Goal: Task Accomplishment & Management: Use online tool/utility

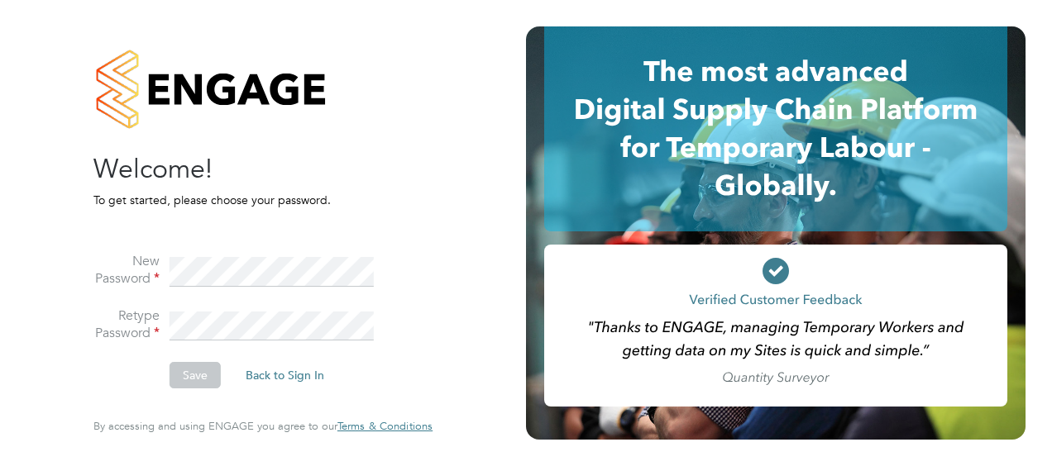
click at [183, 297] on li "New Password" at bounding box center [254, 280] width 322 height 55
click at [160, 320] on li "Retype Password" at bounding box center [254, 335] width 322 height 55
click at [141, 380] on li "Save Back to Sign In" at bounding box center [254, 383] width 322 height 43
click at [156, 317] on li "Retype Password" at bounding box center [254, 335] width 322 height 55
click at [208, 372] on button "Save" at bounding box center [194, 375] width 51 height 26
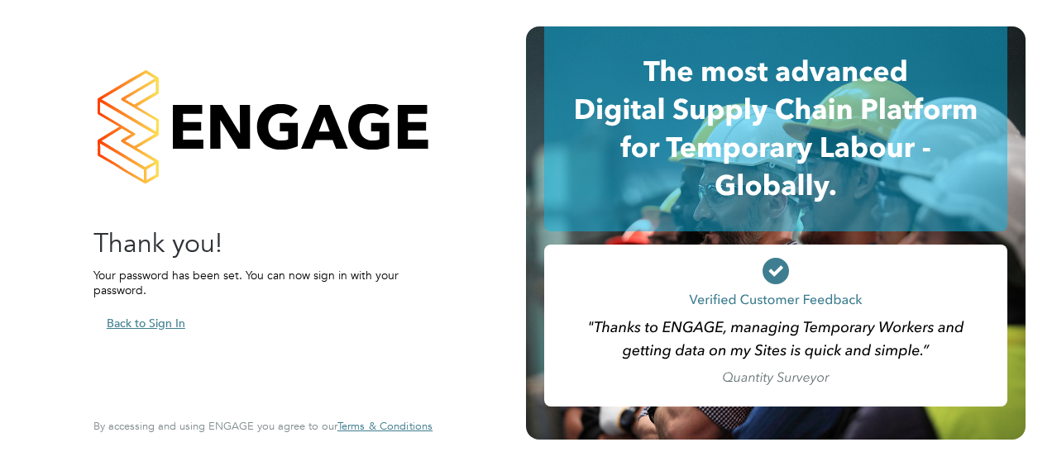
click at [169, 319] on button "Back to Sign In" at bounding box center [145, 323] width 105 height 26
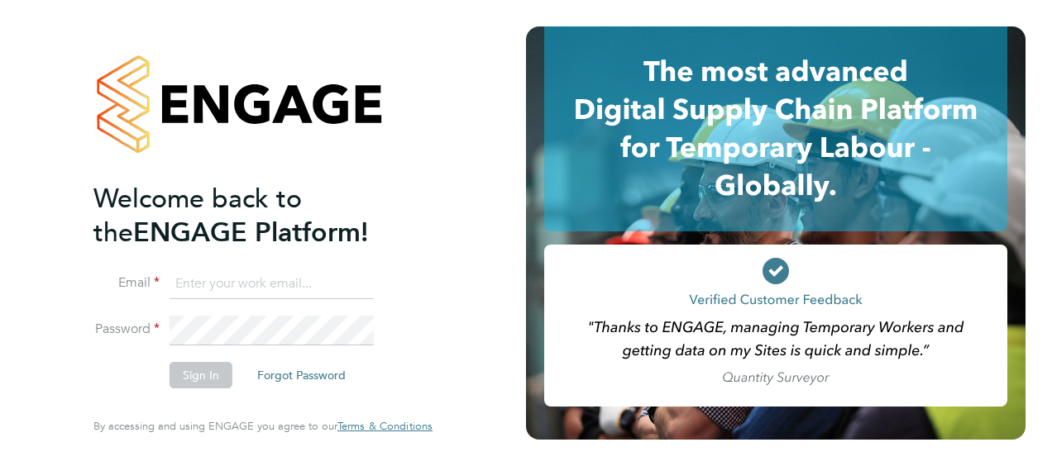
click at [279, 291] on input at bounding box center [271, 285] width 204 height 30
click at [220, 286] on input at bounding box center [271, 285] width 204 height 30
type input "[DOMAIN_NAME][EMAIL_ADDRESS][DOMAIN_NAME]"
click at [193, 374] on button "Sign In" at bounding box center [200, 375] width 63 height 26
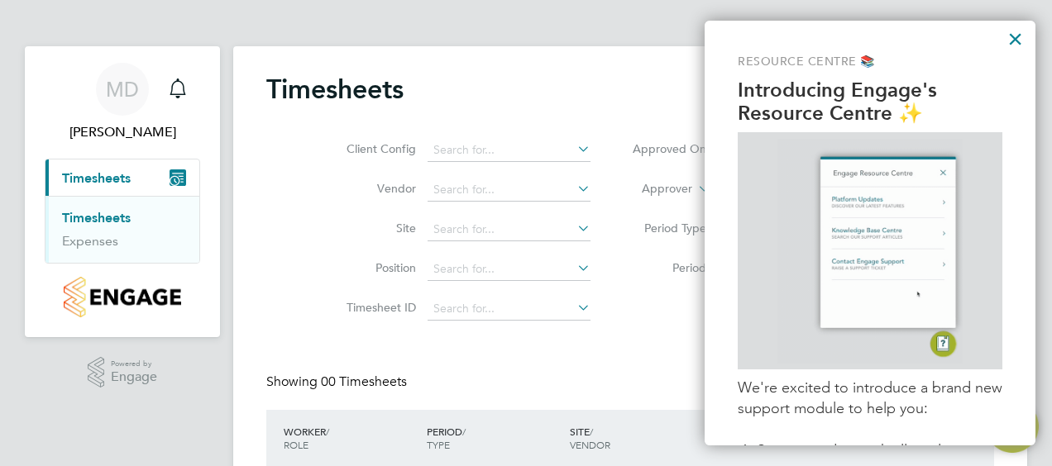
drag, startPoint x: 511, startPoint y: 61, endPoint x: 533, endPoint y: 60, distance: 22.3
click at [513, 61] on div "Timesheets Client Config Vendor Site Position Timesheet ID Approved On Select d…" at bounding box center [630, 311] width 794 height 531
click at [1015, 37] on button "×" at bounding box center [1015, 39] width 16 height 26
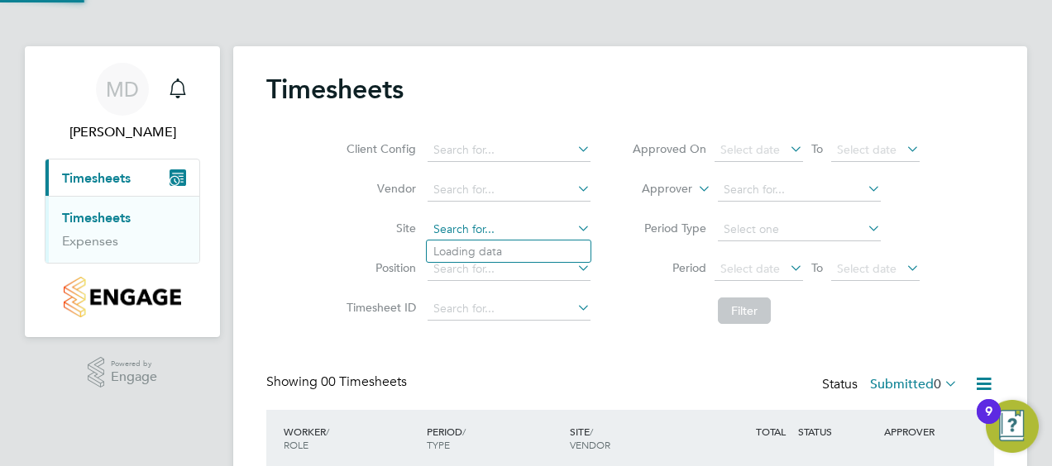
click at [479, 223] on input at bounding box center [508, 229] width 163 height 23
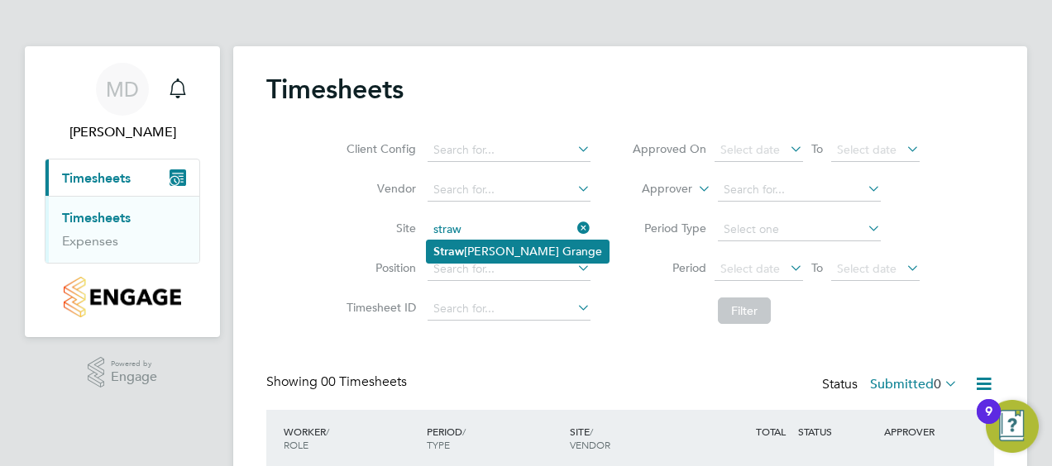
click at [531, 255] on li "Straw berry Grange" at bounding box center [518, 252] width 182 height 22
type input "Strawberry Grange"
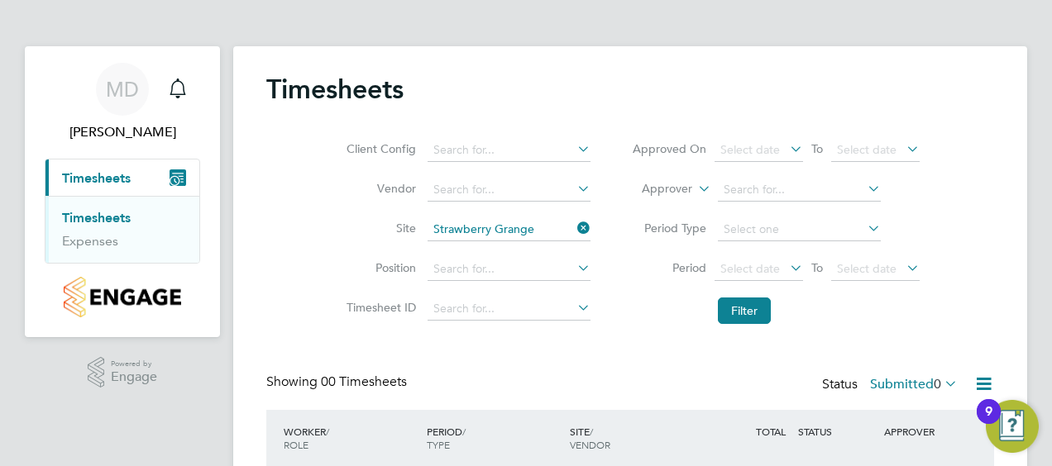
scroll to position [83, 0]
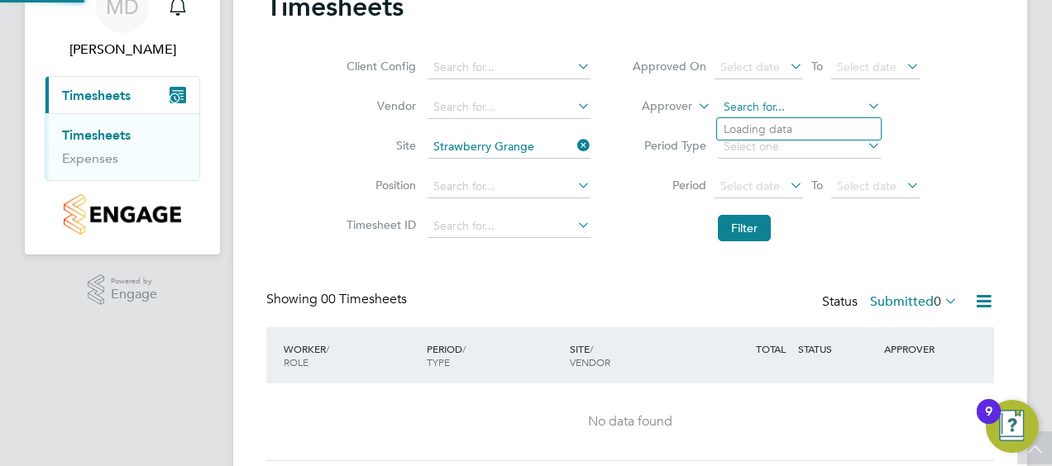
click at [862, 111] on input at bounding box center [799, 107] width 163 height 23
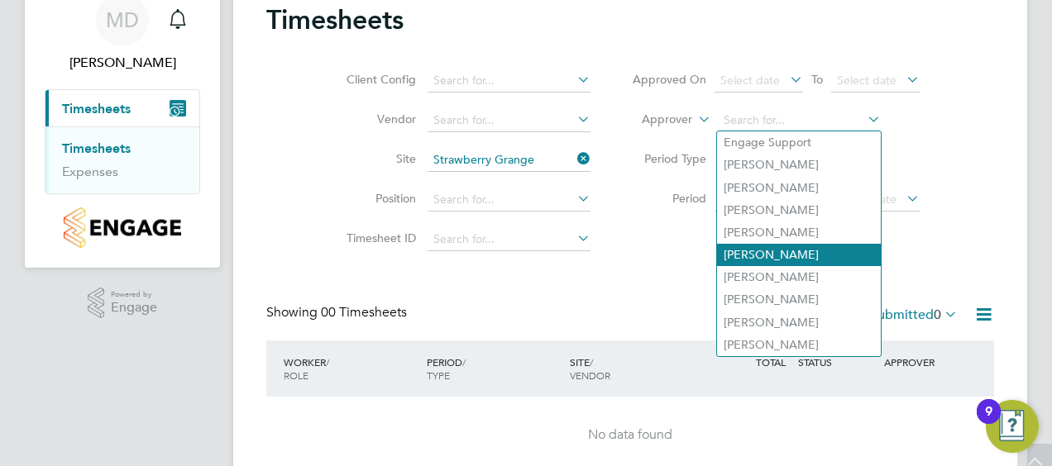
scroll to position [0, 0]
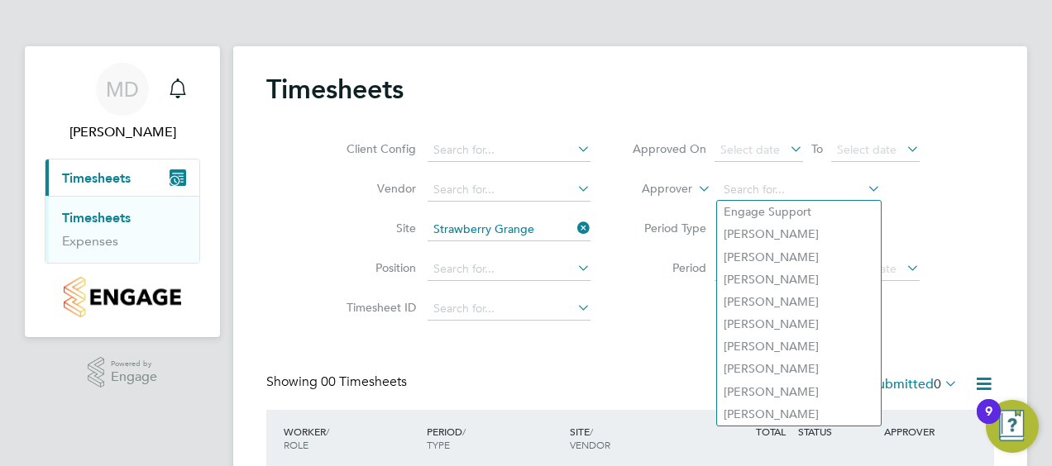
click at [666, 356] on div "Timesheets Client Config Vendor Site Strawberry Grange Position Timesheet ID Ap…" at bounding box center [630, 308] width 728 height 471
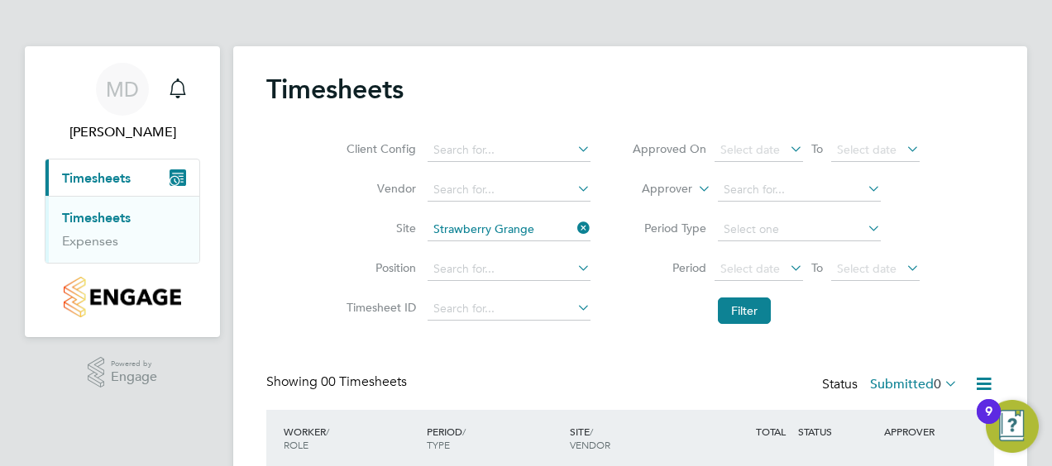
click at [574, 187] on icon at bounding box center [574, 188] width 0 height 23
drag, startPoint x: 509, startPoint y: 208, endPoint x: 524, endPoint y: 210, distance: 15.0
click at [511, 208] on li "ITS (National) Ltd." at bounding box center [509, 212] width 164 height 22
type input "ITS (National) Ltd."
click at [736, 322] on button "Filter" at bounding box center [744, 311] width 53 height 26
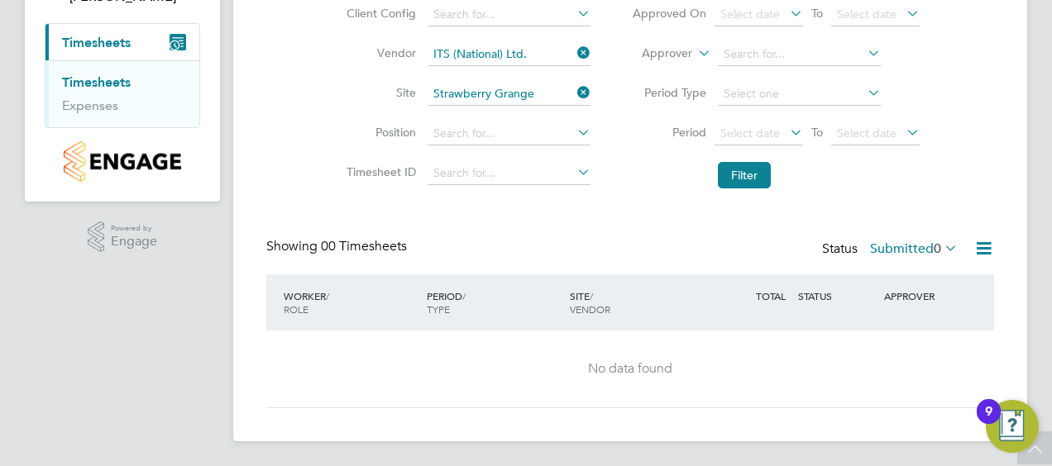
scroll to position [53, 0]
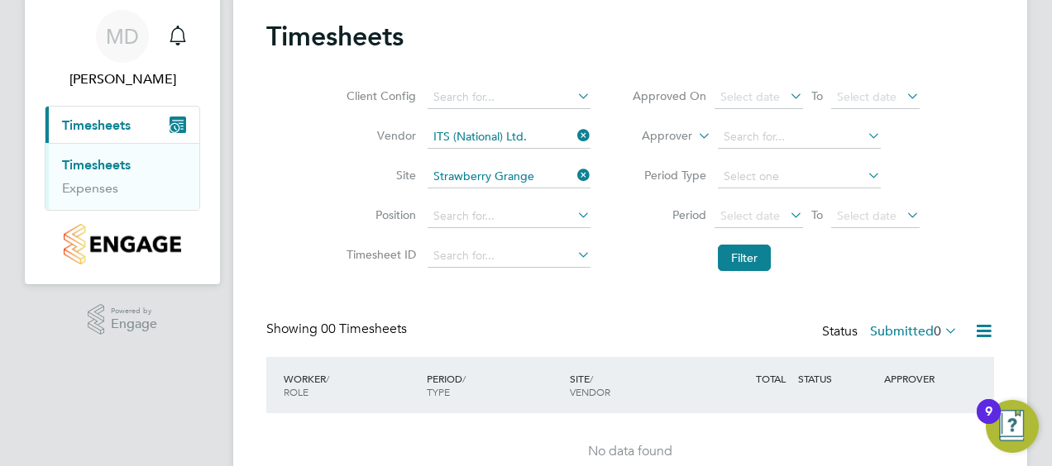
drag, startPoint x: 585, startPoint y: 131, endPoint x: 602, endPoint y: 146, distance: 21.7
click at [574, 132] on icon at bounding box center [574, 135] width 0 height 23
click at [155, 122] on button "Current page: Timesheets" at bounding box center [122, 125] width 154 height 36
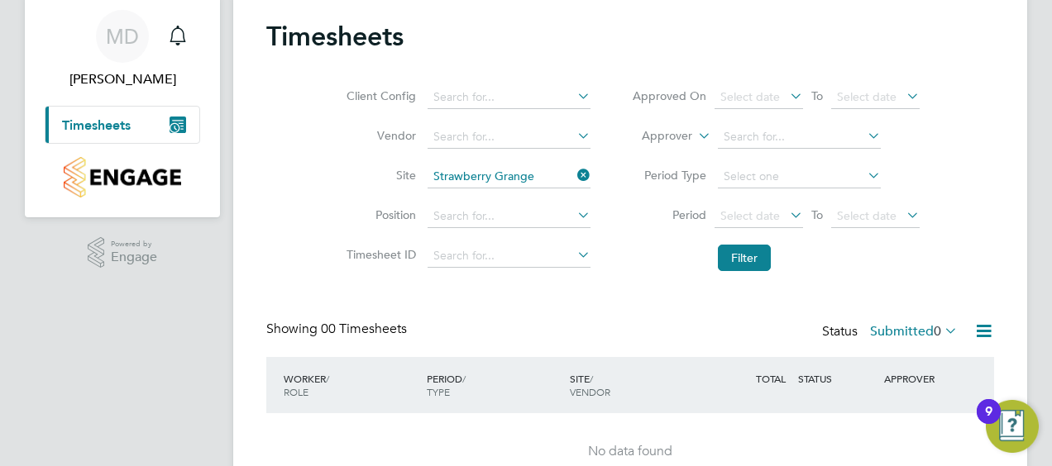
click at [179, 124] on icon "Main navigation" at bounding box center [177, 125] width 17 height 17
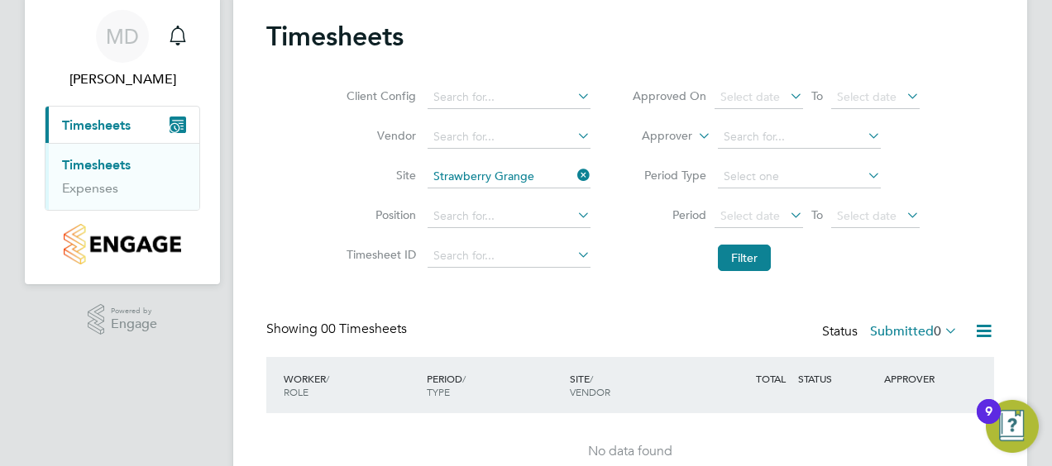
click at [116, 162] on link "Timesheets" at bounding box center [96, 165] width 69 height 16
click at [786, 96] on icon at bounding box center [786, 95] width 0 height 23
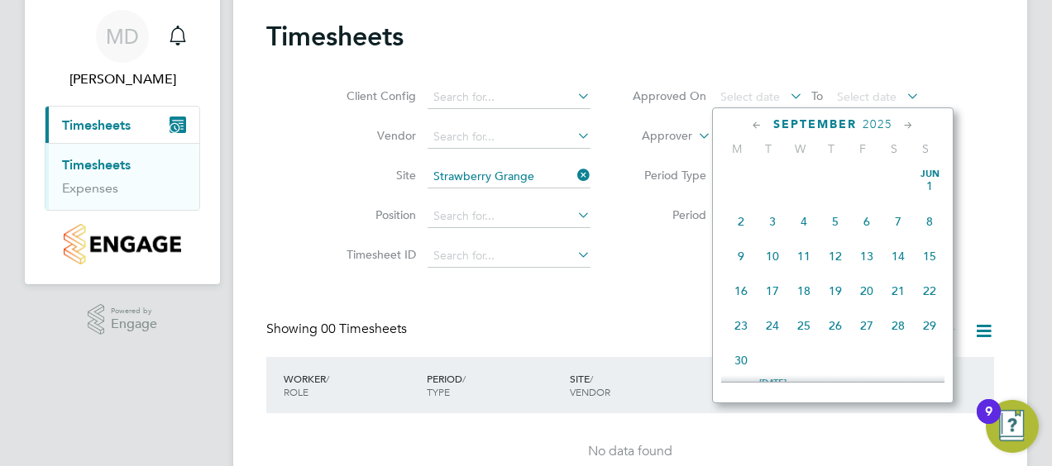
scroll to position [603, 0]
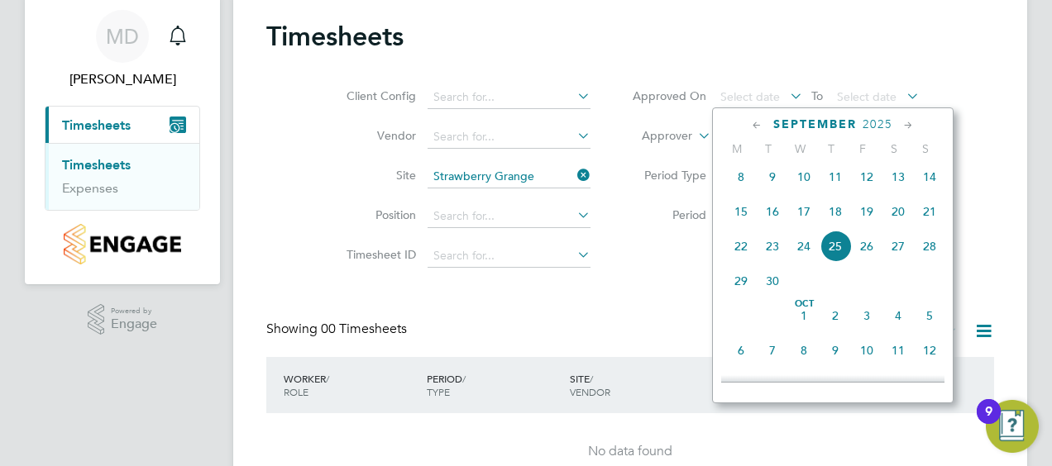
click at [734, 185] on span "8" at bounding box center [740, 176] width 31 height 31
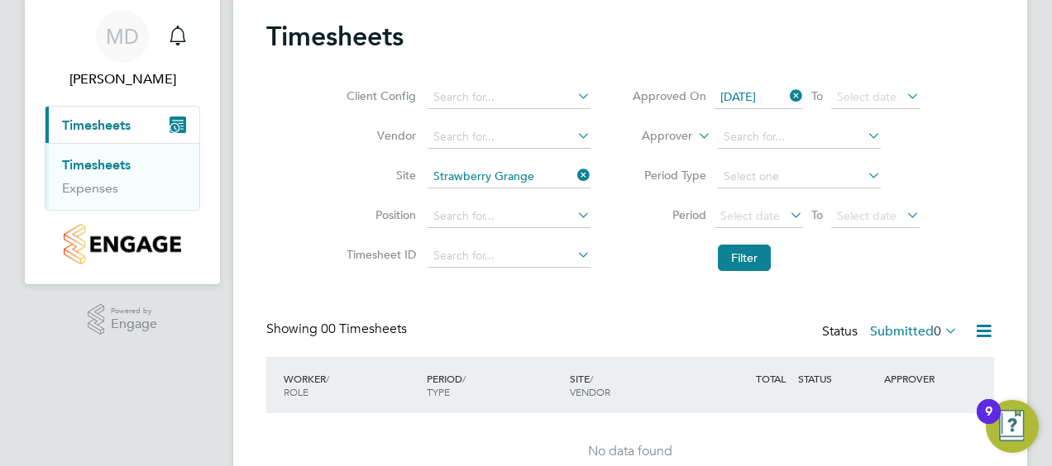
click at [903, 93] on icon at bounding box center [903, 95] width 0 height 23
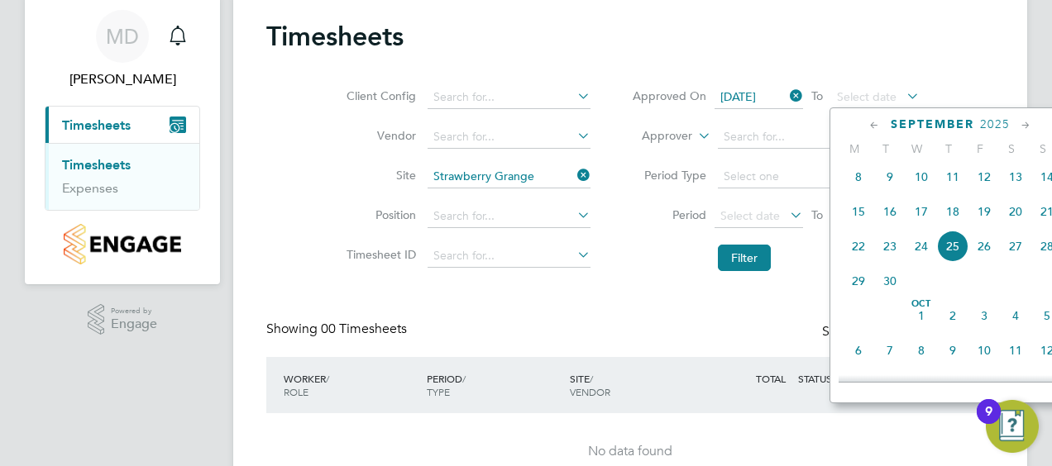
click at [857, 212] on span "15" at bounding box center [858, 211] width 31 height 31
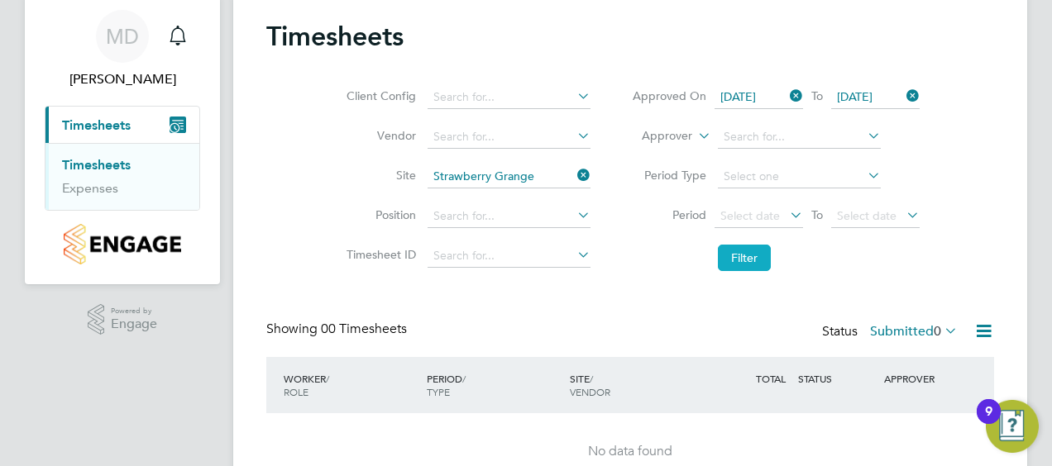
click at [754, 260] on button "Filter" at bounding box center [744, 258] width 53 height 26
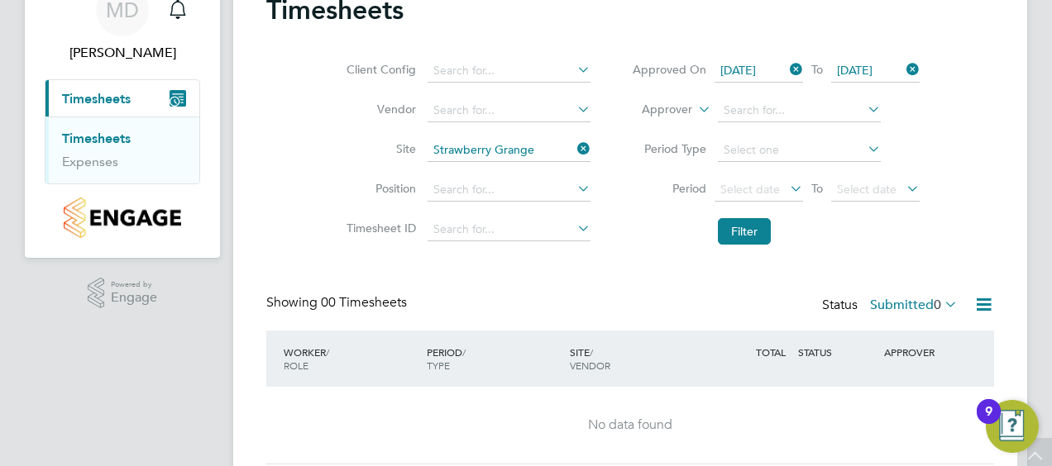
scroll to position [53, 0]
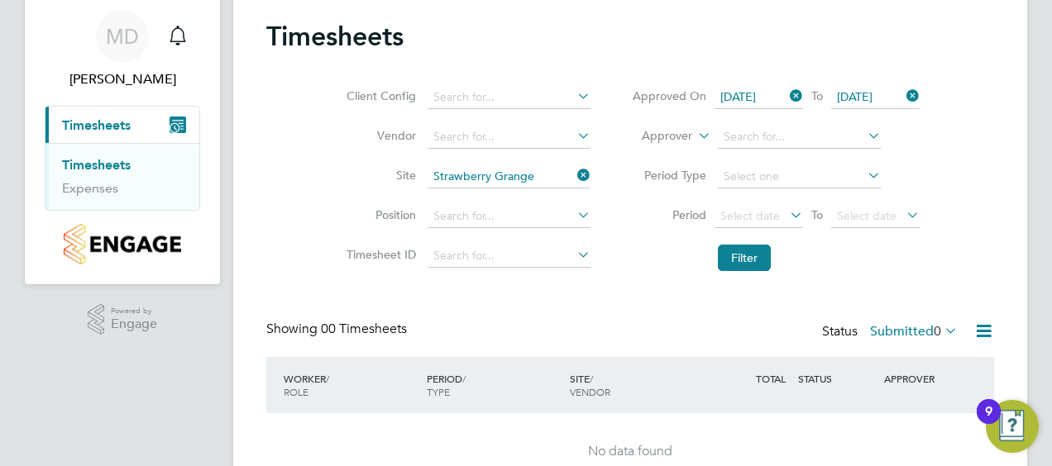
click at [574, 214] on icon at bounding box center [574, 214] width 0 height 23
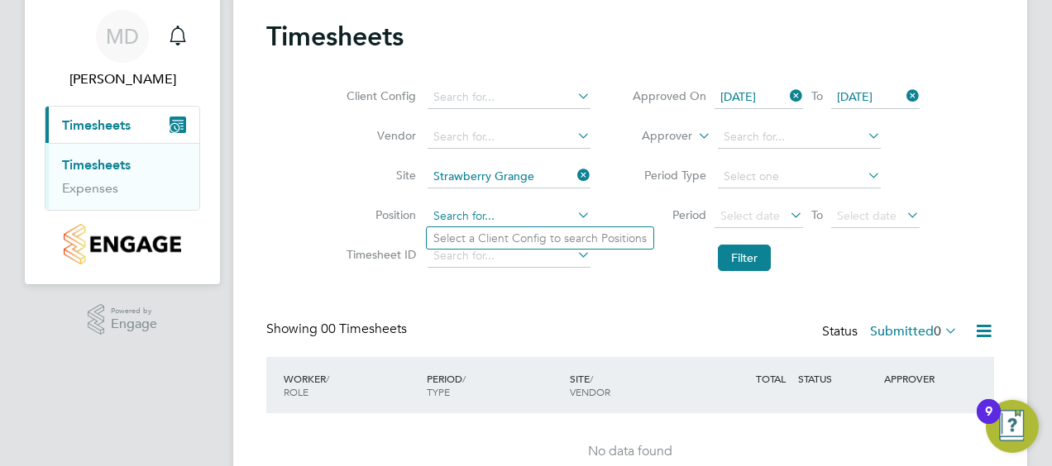
click at [495, 217] on input at bounding box center [508, 216] width 163 height 23
click at [514, 296] on div "Timesheets Client Config Vendor Site Strawberry Grange Position Timesheet ID Ap…" at bounding box center [630, 255] width 728 height 471
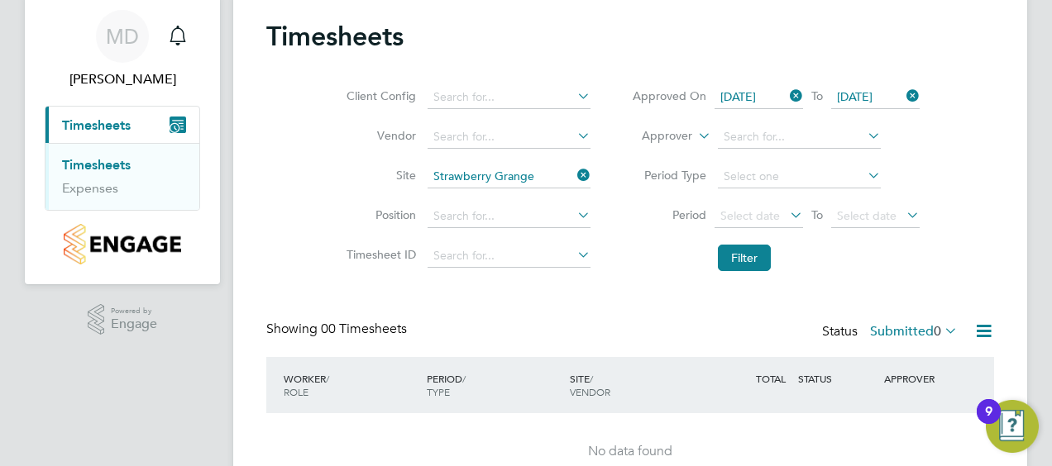
click at [786, 98] on icon at bounding box center [786, 95] width 0 height 23
click at [903, 94] on icon at bounding box center [903, 95] width 0 height 23
click at [864, 175] on icon at bounding box center [864, 175] width 0 height 23
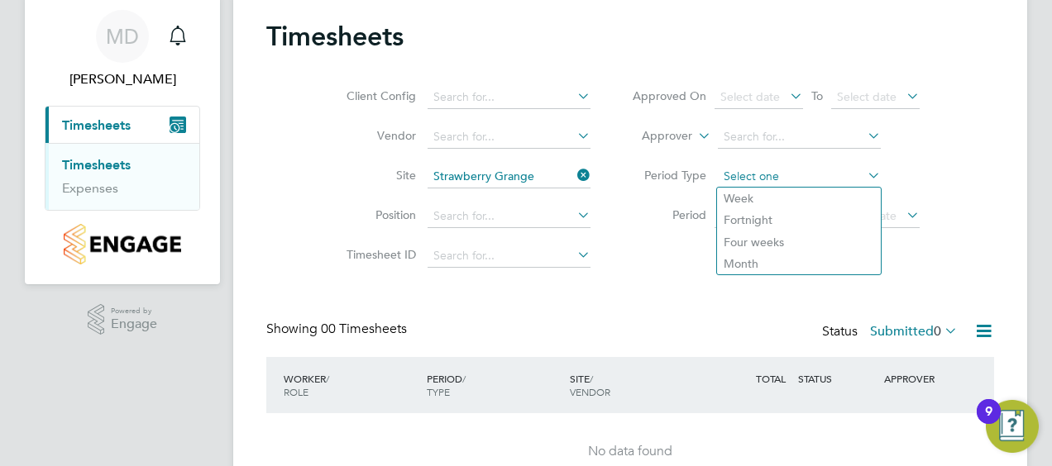
click at [810, 173] on input at bounding box center [799, 176] width 163 height 23
click at [787, 190] on li "Week" at bounding box center [799, 198] width 164 height 21
type input "Week"
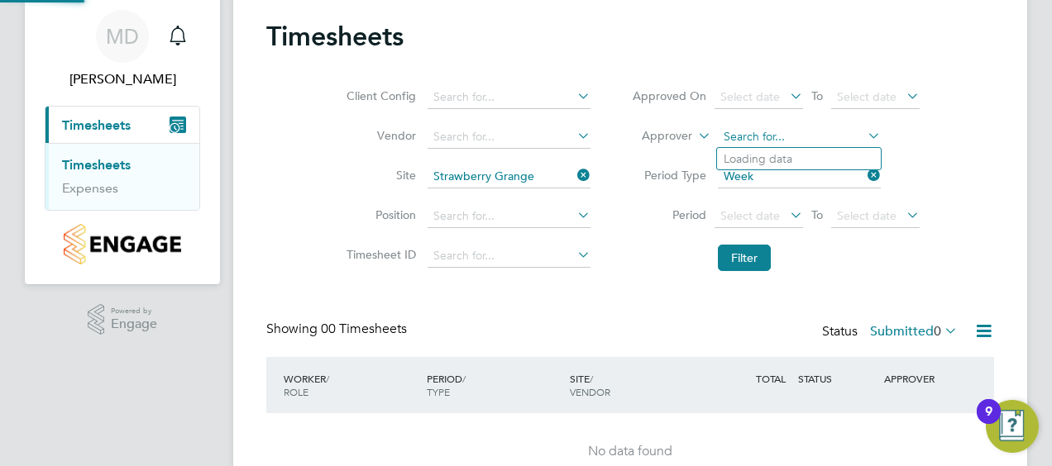
click at [790, 130] on input at bounding box center [799, 137] width 163 height 23
click at [916, 132] on li "Approver" at bounding box center [775, 137] width 329 height 40
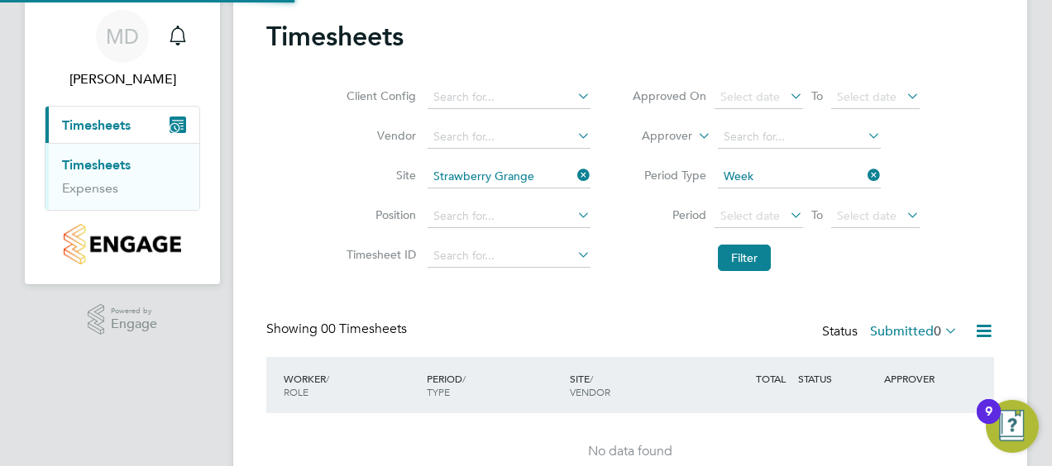
click at [786, 209] on icon at bounding box center [786, 214] width 0 height 23
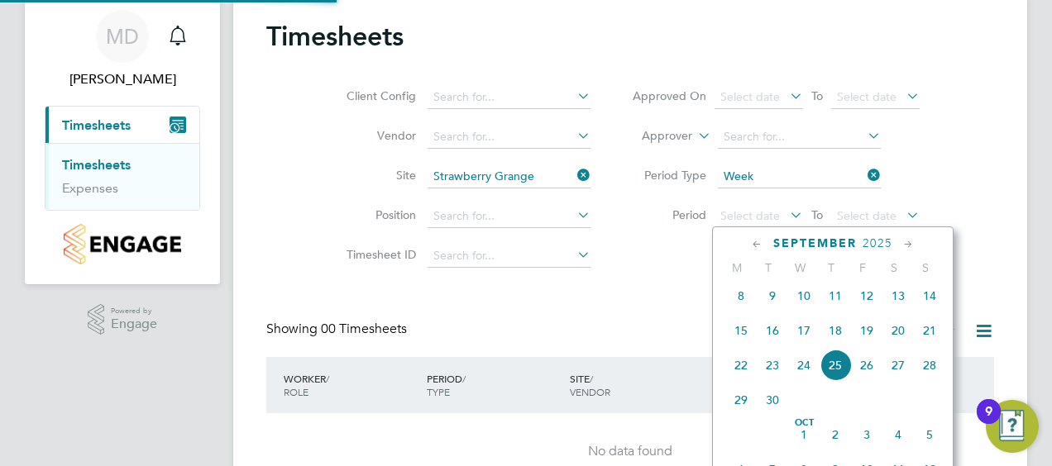
drag, startPoint x: 741, startPoint y: 300, endPoint x: 766, endPoint y: 274, distance: 35.7
click at [740, 300] on span "8" at bounding box center [740, 295] width 31 height 31
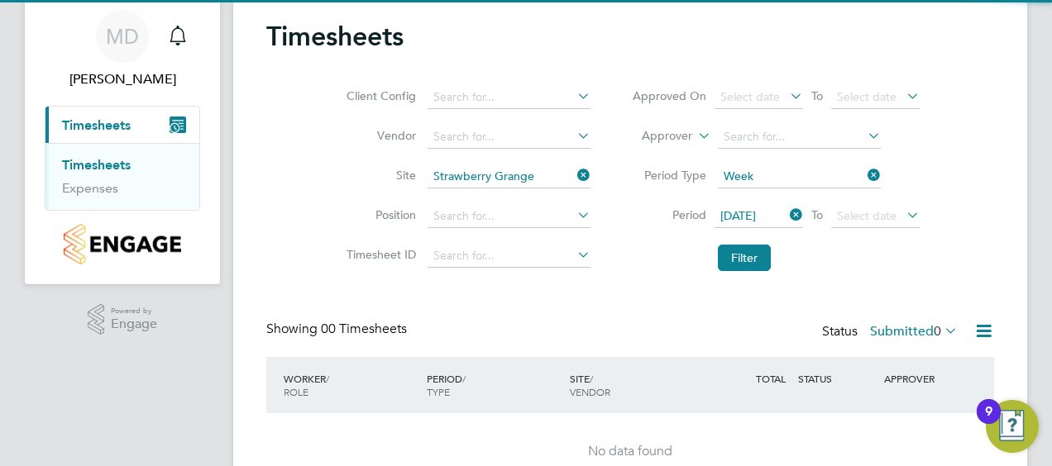
click at [903, 212] on icon at bounding box center [903, 214] width 0 height 23
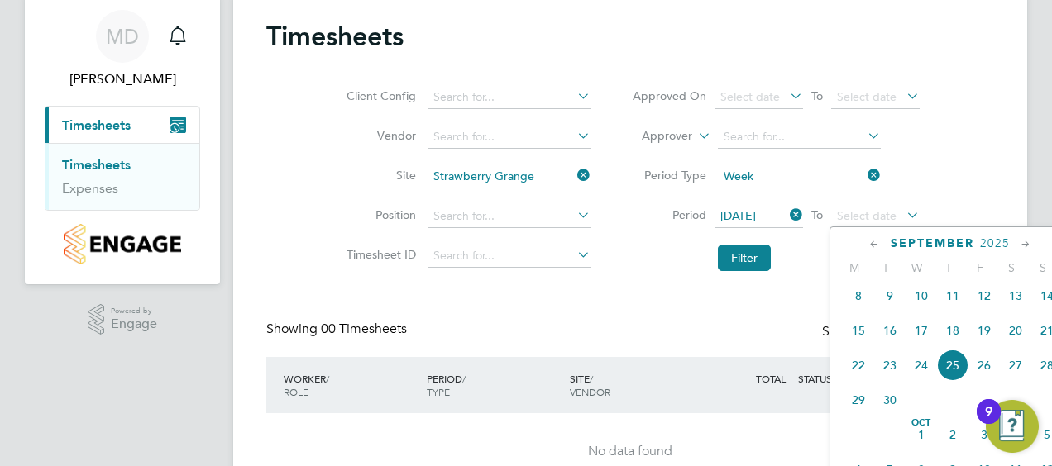
click at [861, 335] on span "15" at bounding box center [858, 330] width 31 height 31
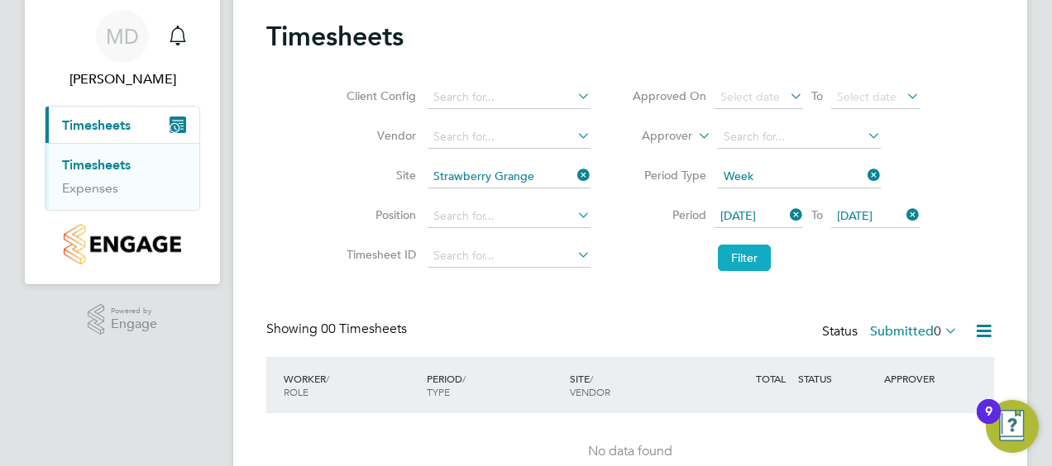
click at [757, 257] on button "Filter" at bounding box center [744, 258] width 53 height 26
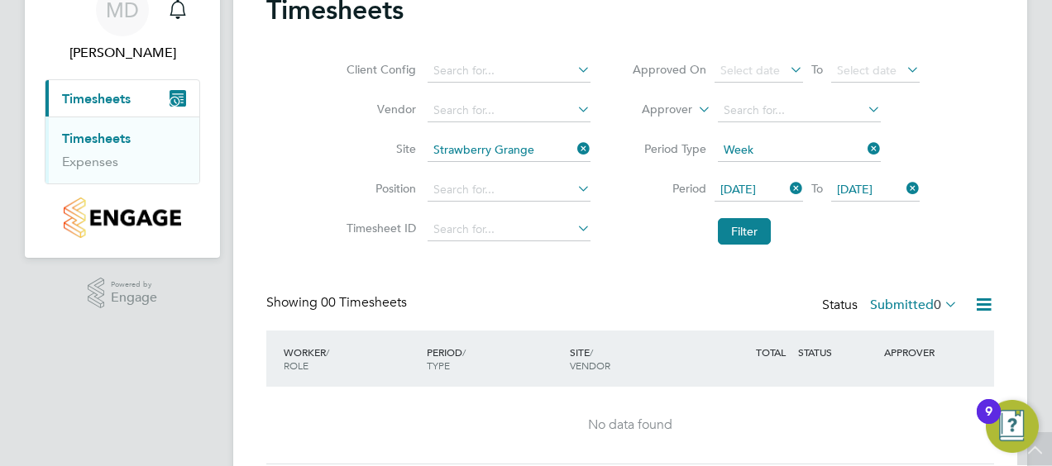
scroll to position [53, 0]
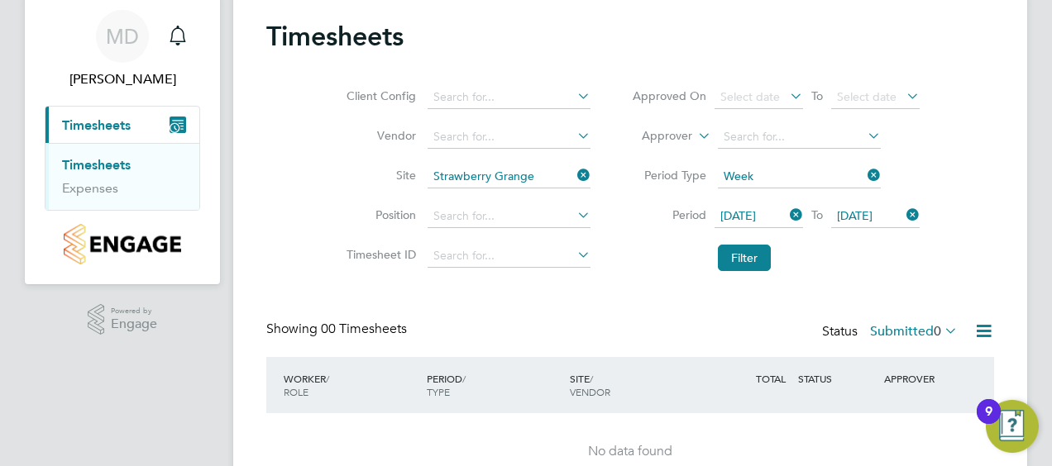
click at [574, 174] on icon at bounding box center [574, 175] width 0 height 23
click at [527, 179] on input at bounding box center [508, 176] width 163 height 23
type input "v"
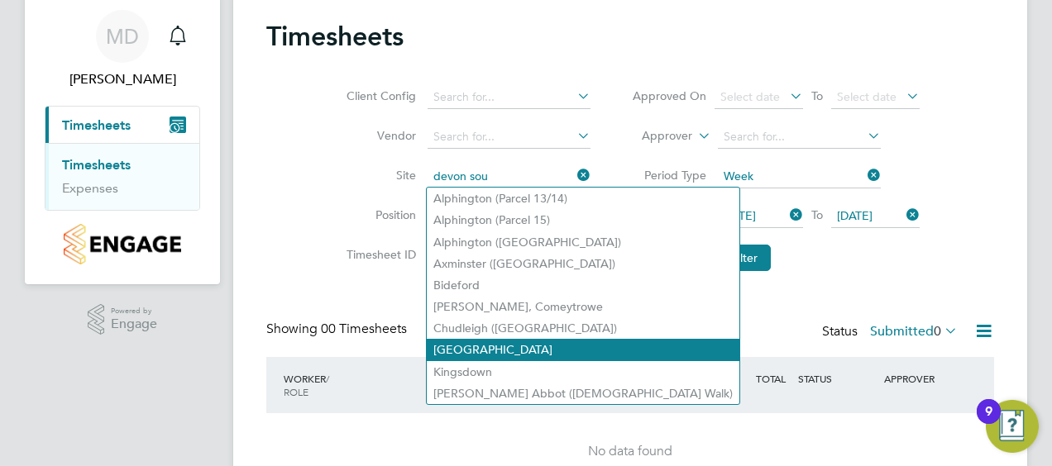
click at [491, 354] on li "Isleport Grove" at bounding box center [583, 349] width 313 height 21
type input "Isleport Grove"
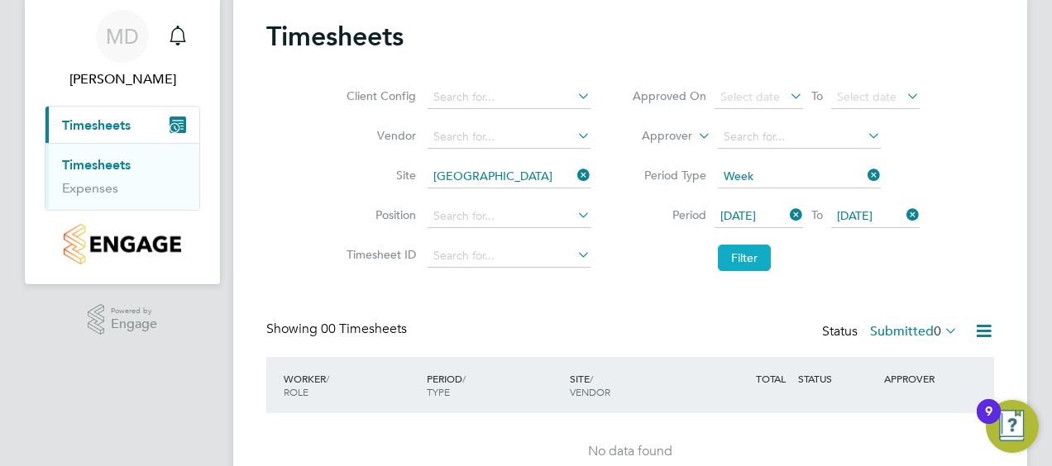
click at [743, 258] on button "Filter" at bounding box center [744, 258] width 53 height 26
drag, startPoint x: 914, startPoint y: 213, endPoint x: 890, endPoint y: 195, distance: 30.1
click at [903, 212] on icon at bounding box center [903, 214] width 0 height 23
click at [864, 174] on icon at bounding box center [864, 175] width 0 height 23
click at [786, 216] on icon at bounding box center [786, 214] width 0 height 23
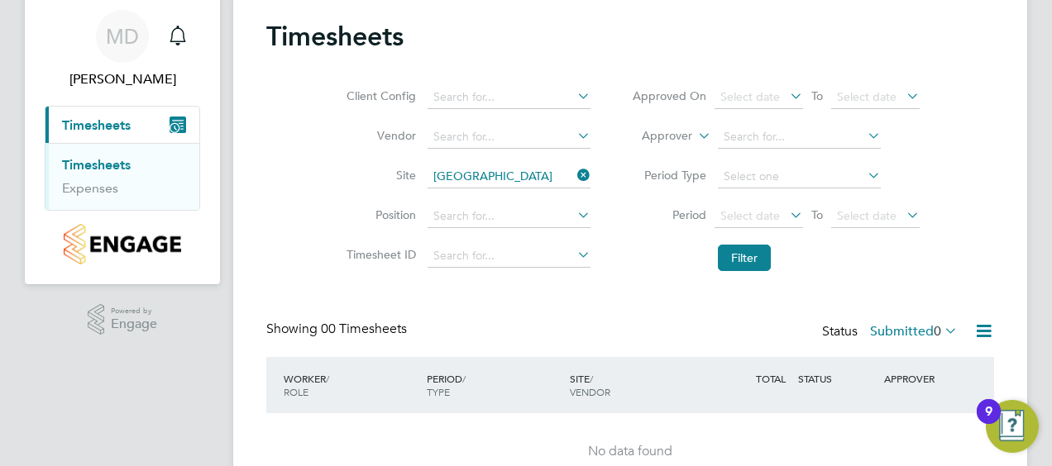
click at [574, 93] on icon at bounding box center [574, 95] width 0 height 23
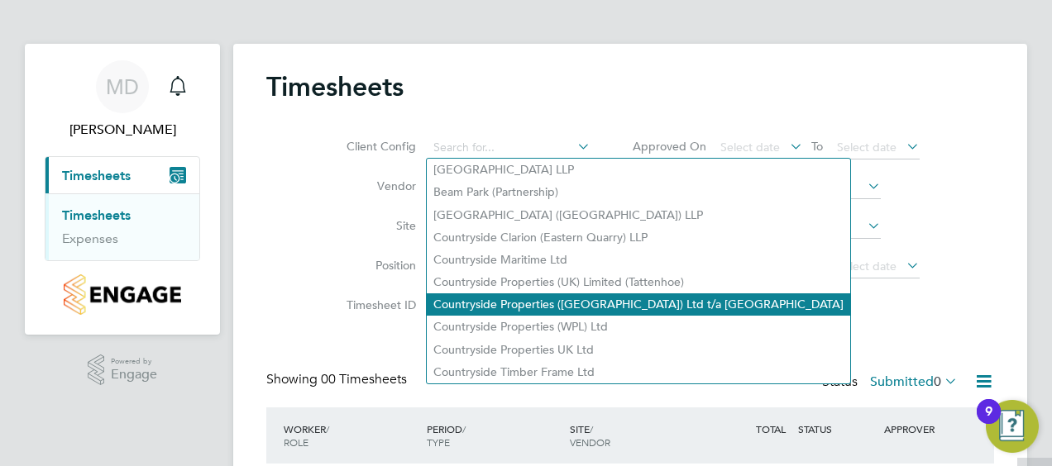
scroll to position [0, 0]
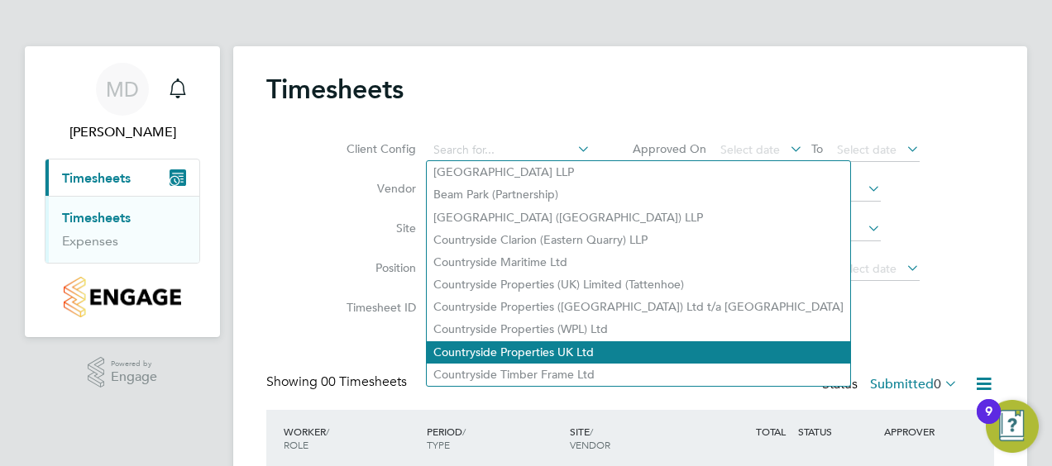
click at [581, 352] on li "Countryside Properties UK Ltd" at bounding box center [638, 352] width 423 height 22
type input "Countryside Properties UK Ltd"
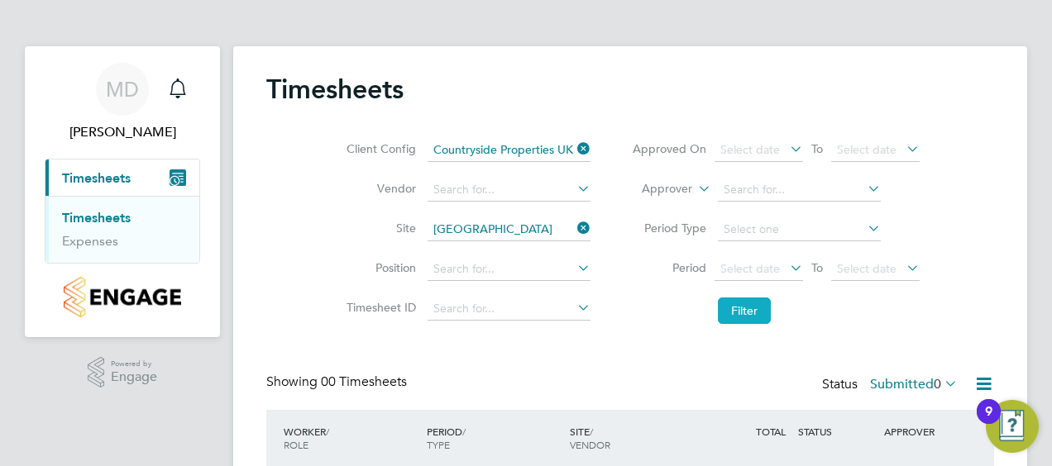
click at [755, 315] on button "Filter" at bounding box center [744, 311] width 53 height 26
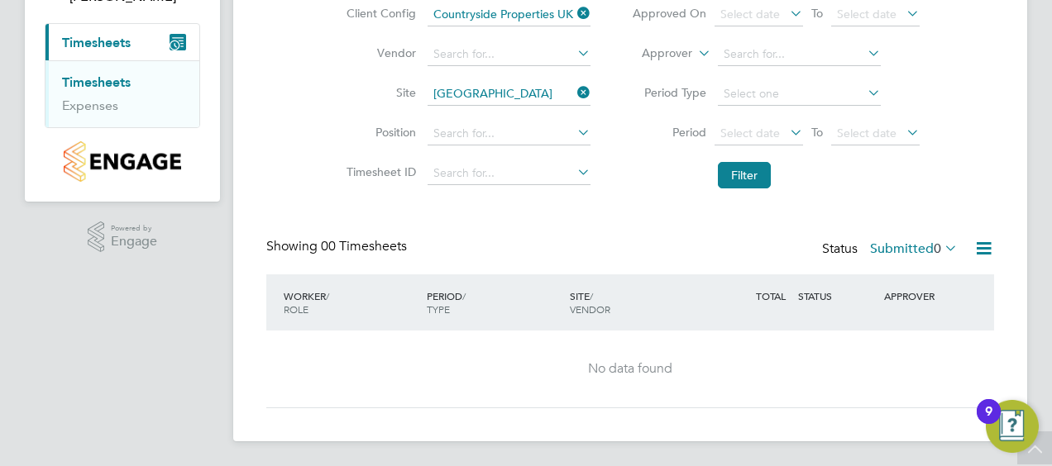
scroll to position [53, 0]
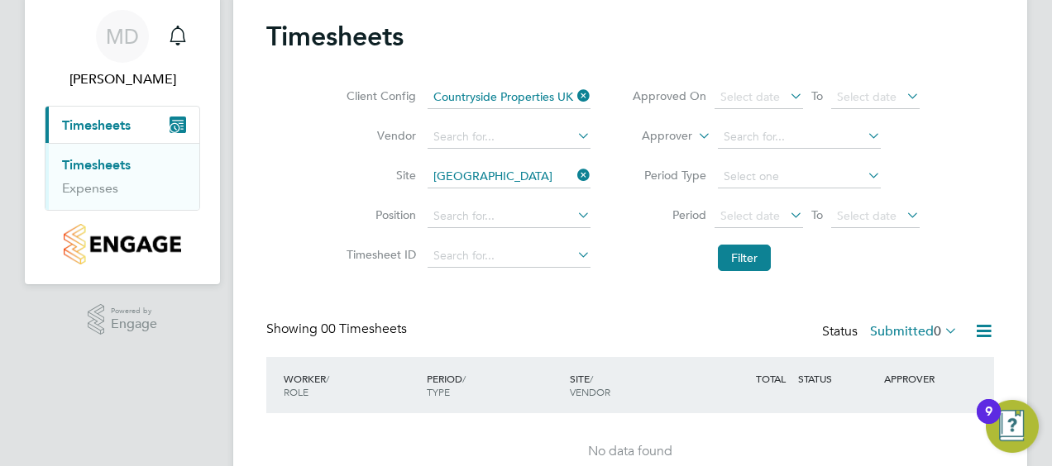
click at [574, 173] on icon at bounding box center [574, 175] width 0 height 23
click at [545, 175] on input at bounding box center [508, 176] width 163 height 23
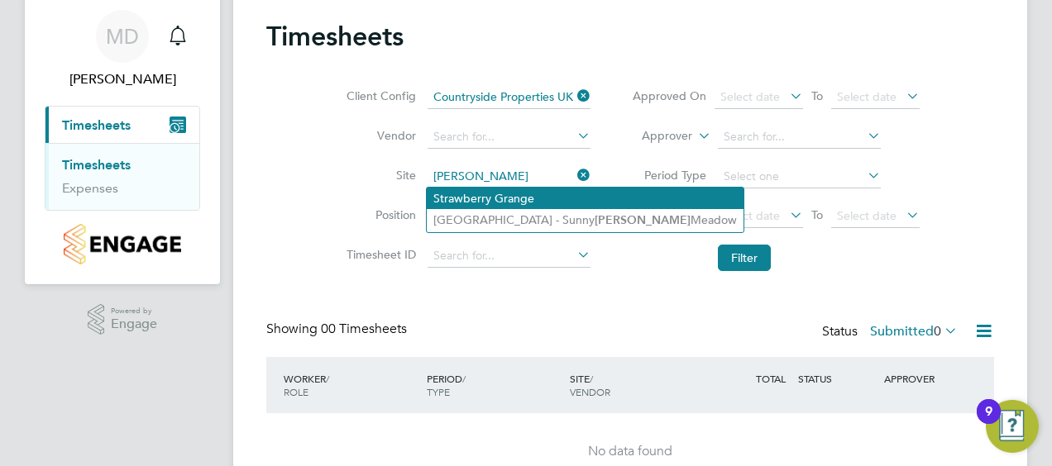
click at [504, 193] on li "Strawberry Grange" at bounding box center [585, 198] width 317 height 21
type input "Strawberry Grange"
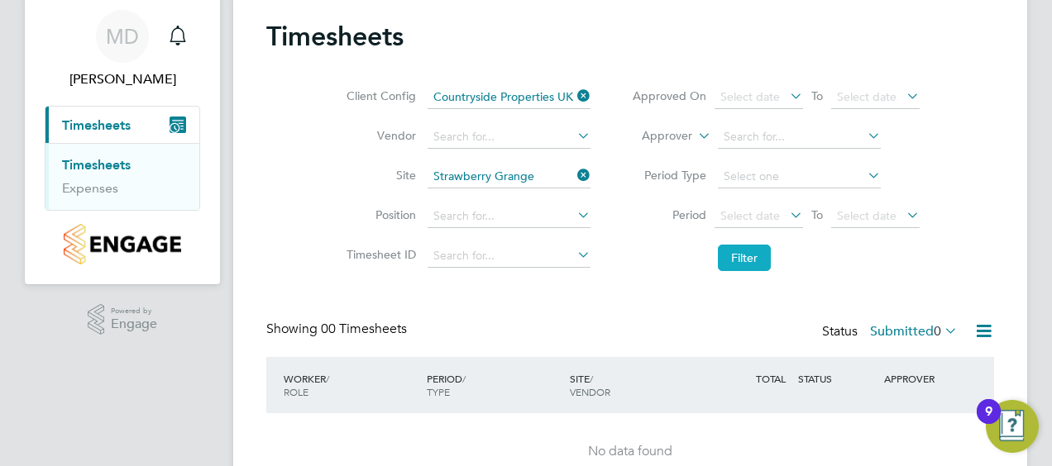
click at [753, 260] on button "Filter" at bounding box center [744, 258] width 53 height 26
click at [574, 93] on icon at bounding box center [574, 95] width 0 height 23
click at [518, 91] on input at bounding box center [508, 97] width 163 height 23
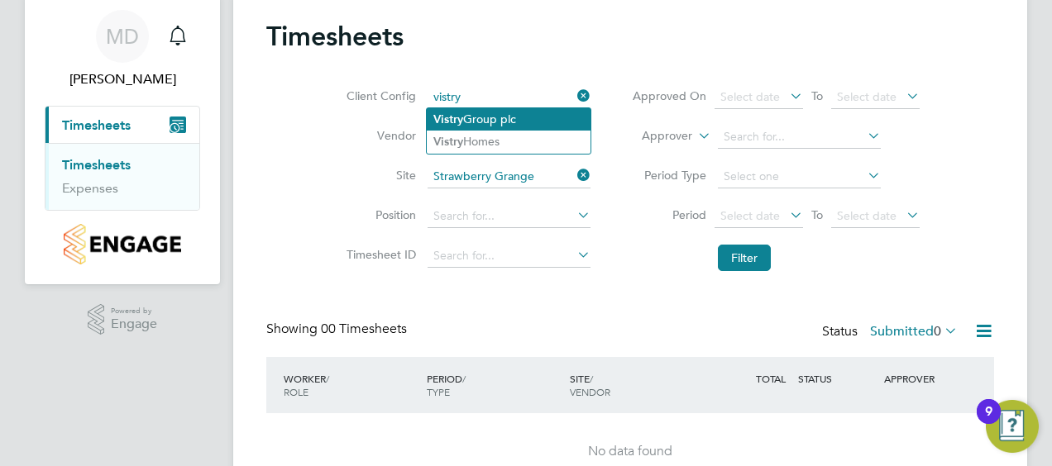
click at [519, 117] on li "Vistry Group plc" at bounding box center [509, 119] width 164 height 22
type input "Vistry Group plc"
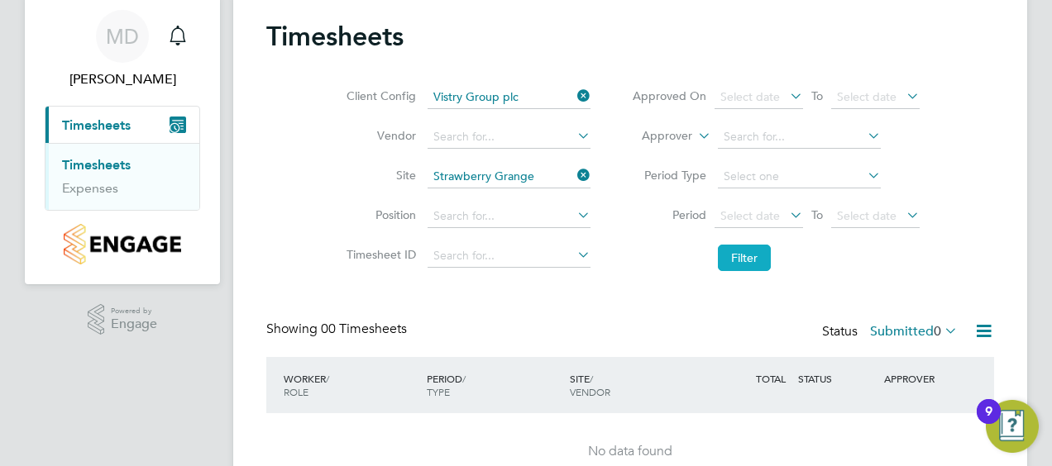
click at [746, 259] on button "Filter" at bounding box center [744, 258] width 53 height 26
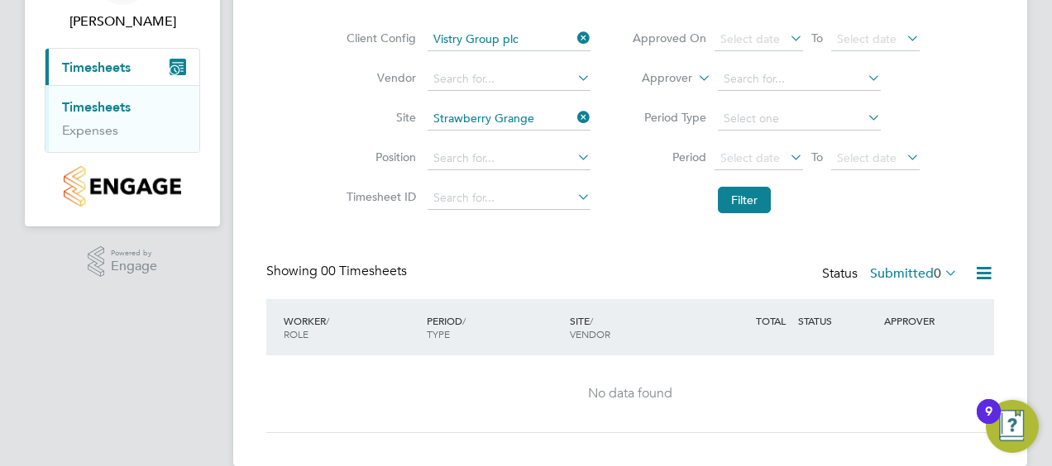
scroll to position [136, 0]
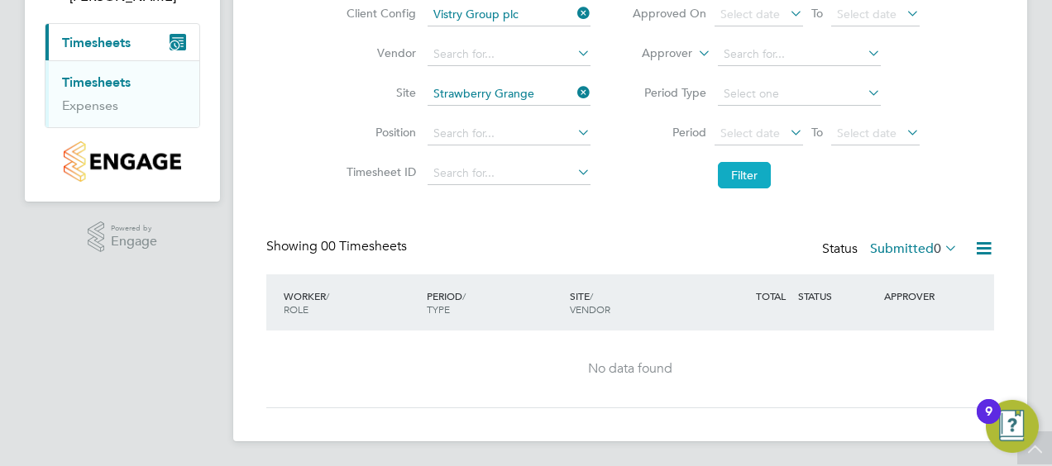
click at [760, 170] on button "Filter" at bounding box center [744, 175] width 53 height 26
click at [761, 170] on button "Filter" at bounding box center [744, 175] width 53 height 26
click at [760, 171] on button "Filter" at bounding box center [744, 175] width 53 height 26
click at [761, 171] on button "Filter" at bounding box center [744, 175] width 53 height 26
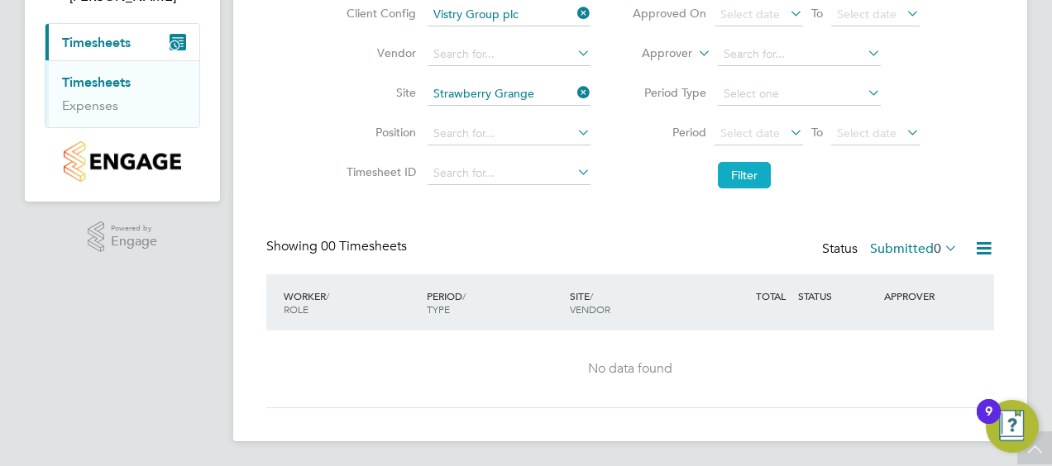
click at [760, 171] on button "Filter" at bounding box center [744, 175] width 53 height 26
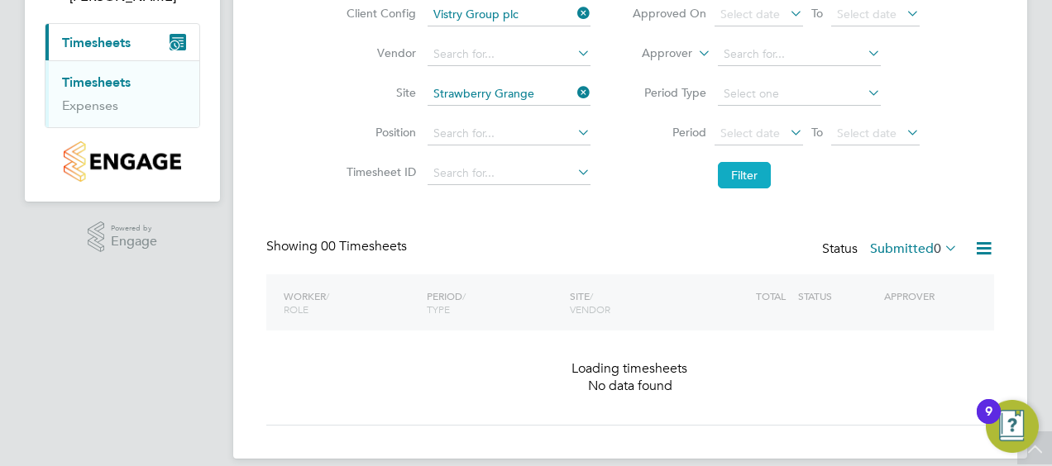
drag, startPoint x: 753, startPoint y: 171, endPoint x: 743, endPoint y: 171, distance: 9.9
click at [750, 171] on button "Filter" at bounding box center [744, 175] width 53 height 26
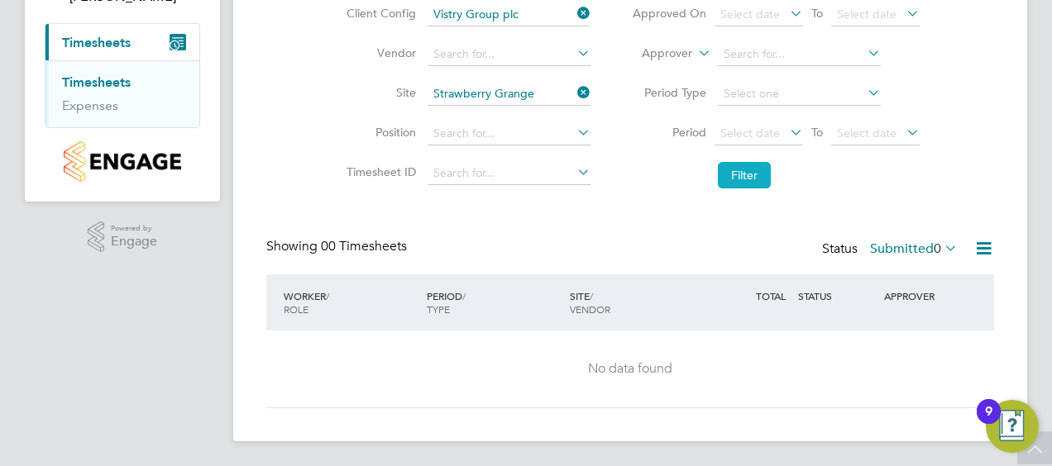
click at [742, 171] on button "Filter" at bounding box center [744, 175] width 53 height 26
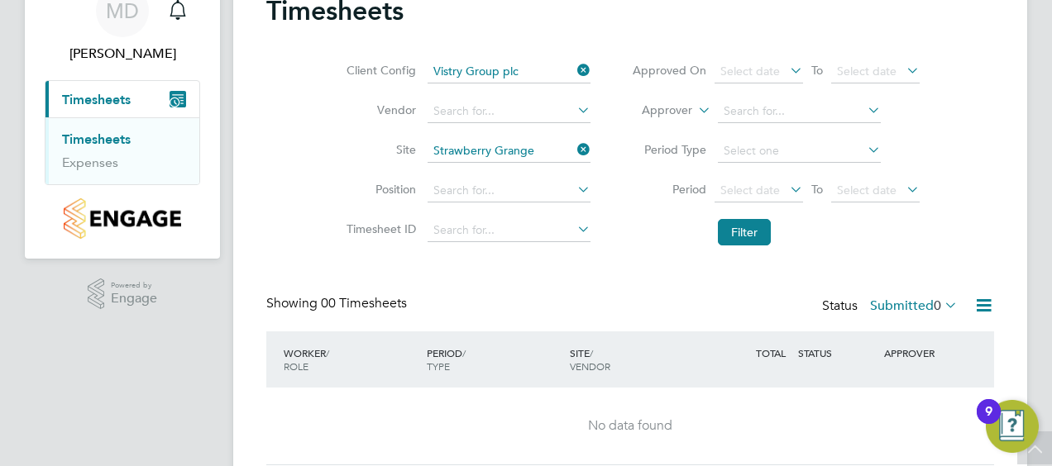
scroll to position [53, 0]
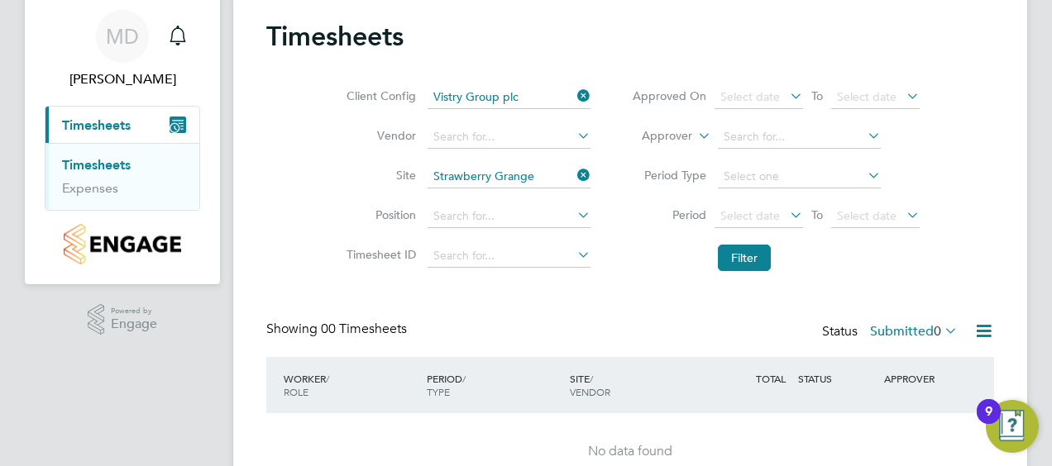
click at [986, 412] on div "9" at bounding box center [988, 422] width 7 height 21
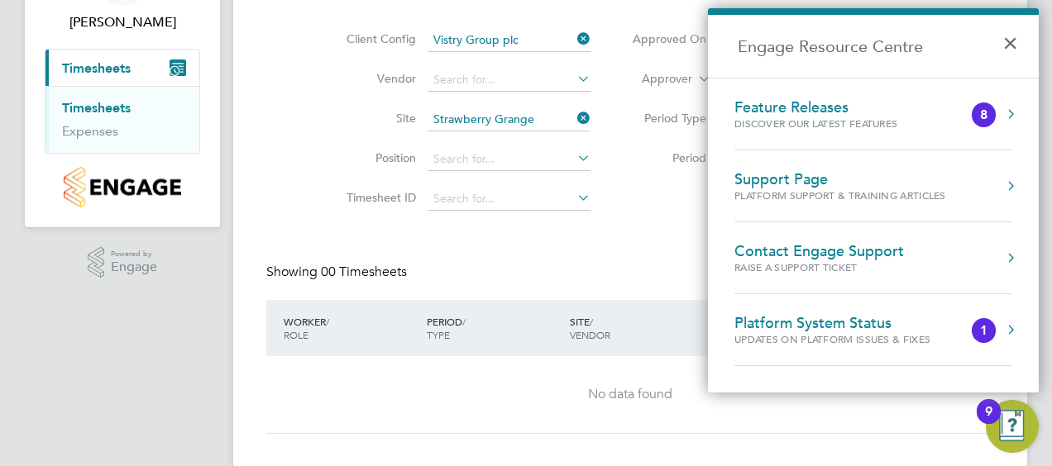
scroll to position [136, 0]
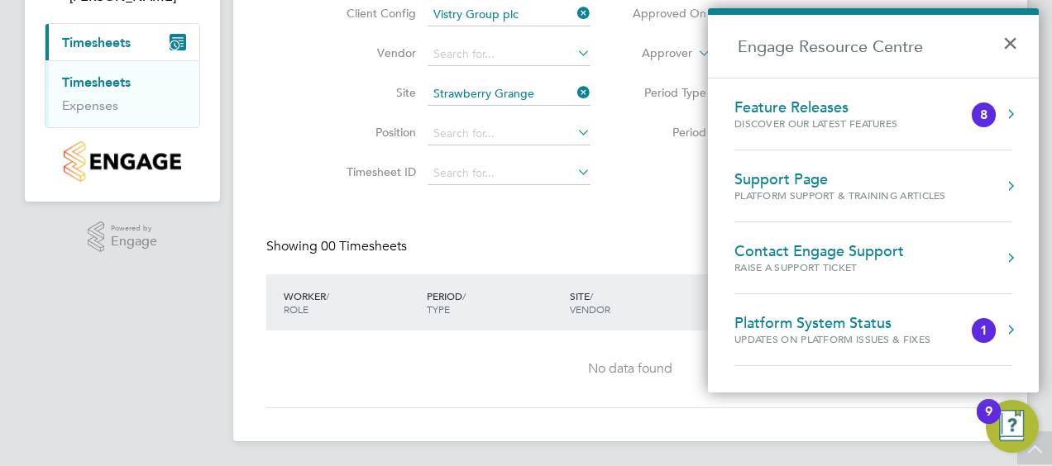
click at [823, 326] on div "Platform System Status" at bounding box center [848, 323] width 229 height 18
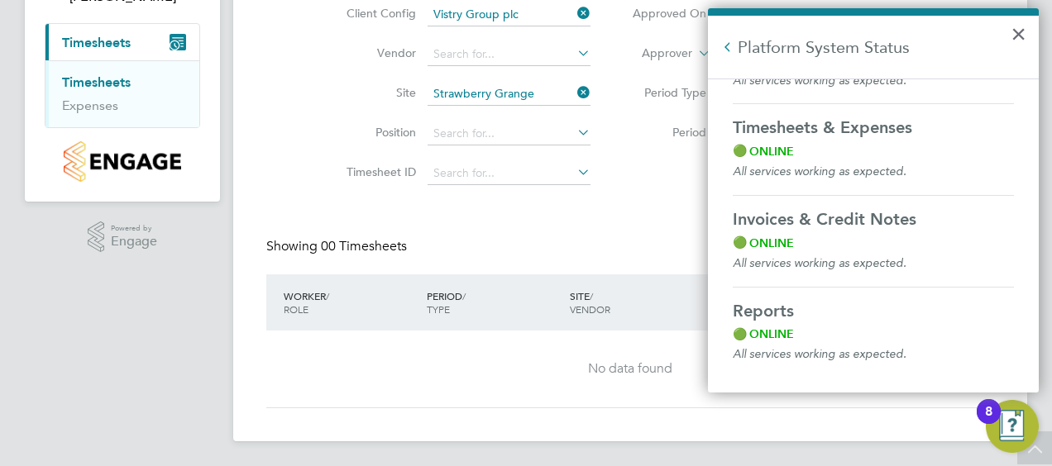
scroll to position [233, 0]
click at [1020, 38] on button "×" at bounding box center [1018, 34] width 16 height 26
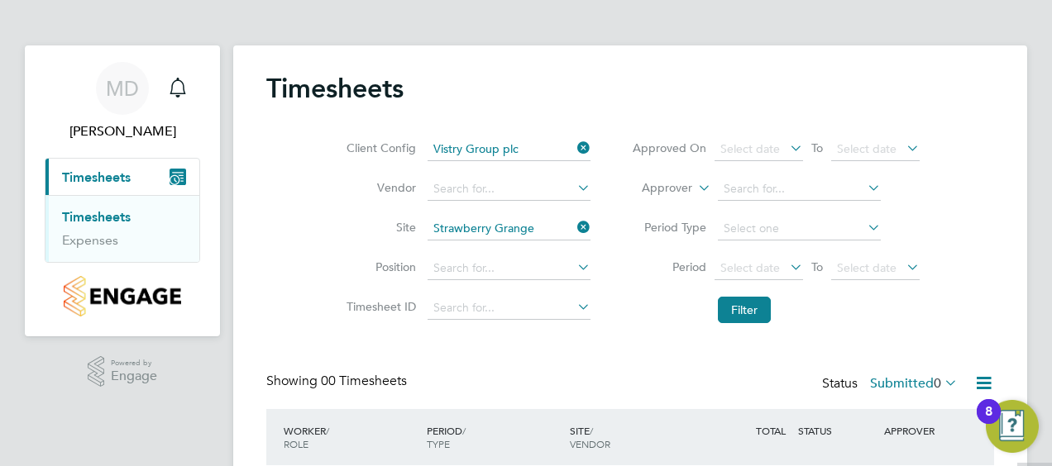
scroll to position [0, 0]
click at [172, 89] on icon "Main navigation" at bounding box center [177, 87] width 16 height 17
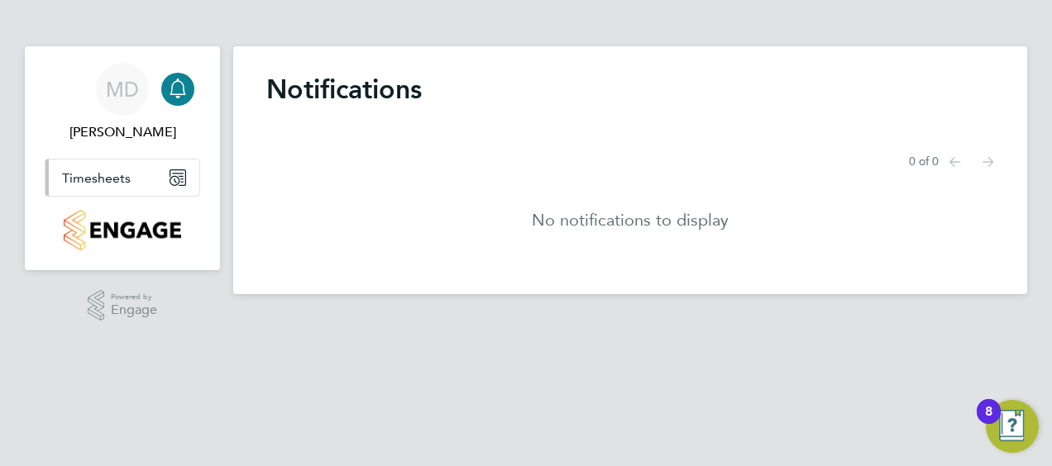
drag, startPoint x: 184, startPoint y: 180, endPoint x: 235, endPoint y: 189, distance: 51.9
click at [184, 180] on icon "Main navigation" at bounding box center [177, 177] width 15 height 15
click at [175, 177] on icon "Main navigation" at bounding box center [174, 180] width 7 height 7
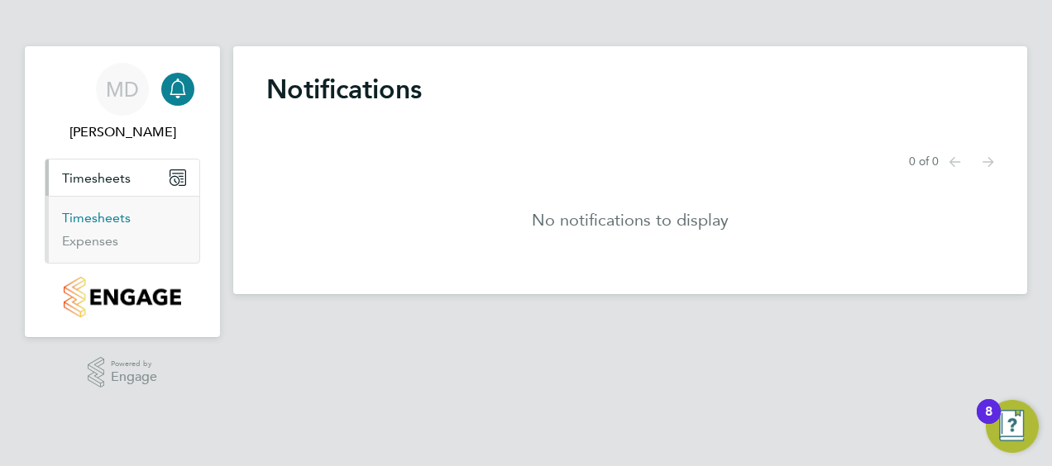
click at [115, 217] on link "Timesheets" at bounding box center [96, 218] width 69 height 16
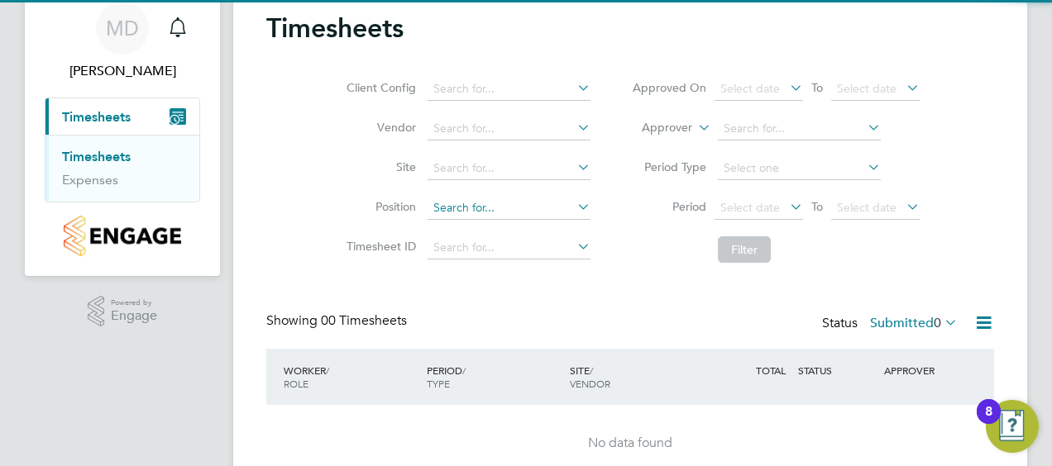
scroll to position [136, 0]
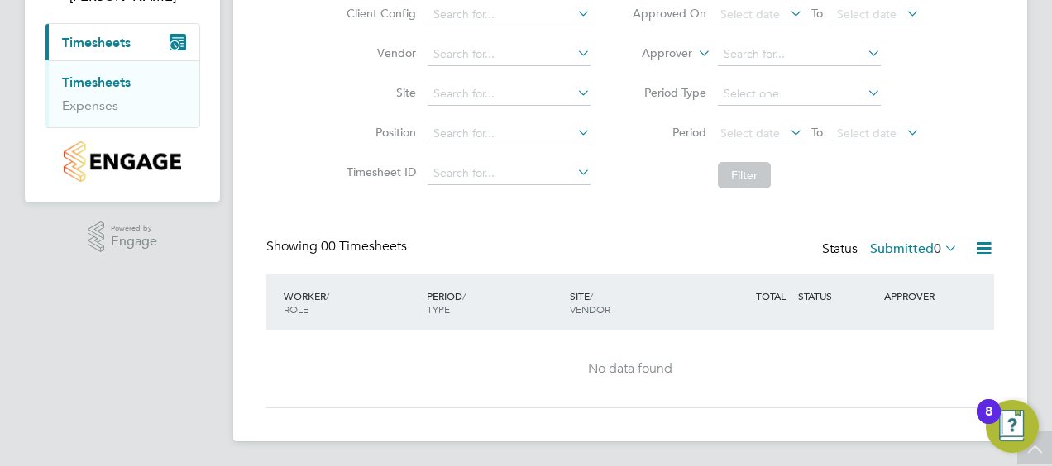
click at [981, 248] on icon at bounding box center [983, 248] width 21 height 21
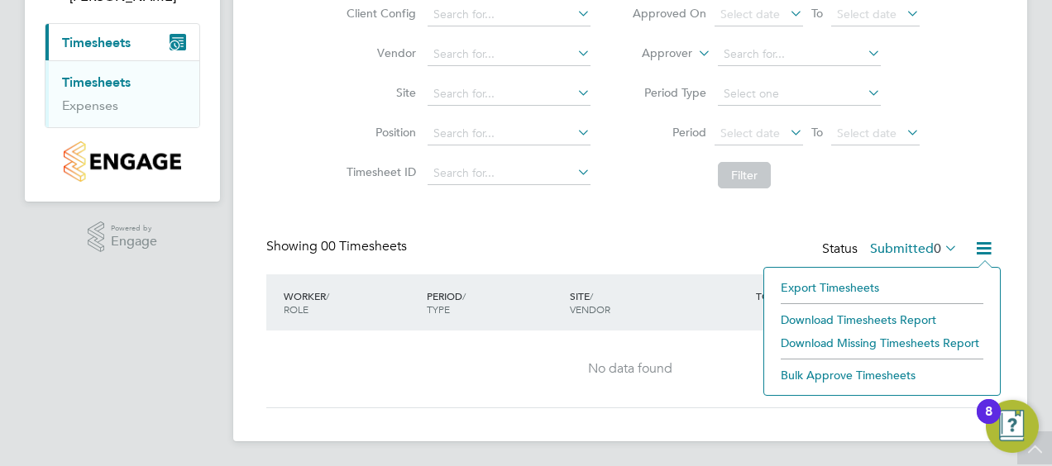
click at [862, 282] on li "Export Timesheets" at bounding box center [881, 287] width 219 height 23
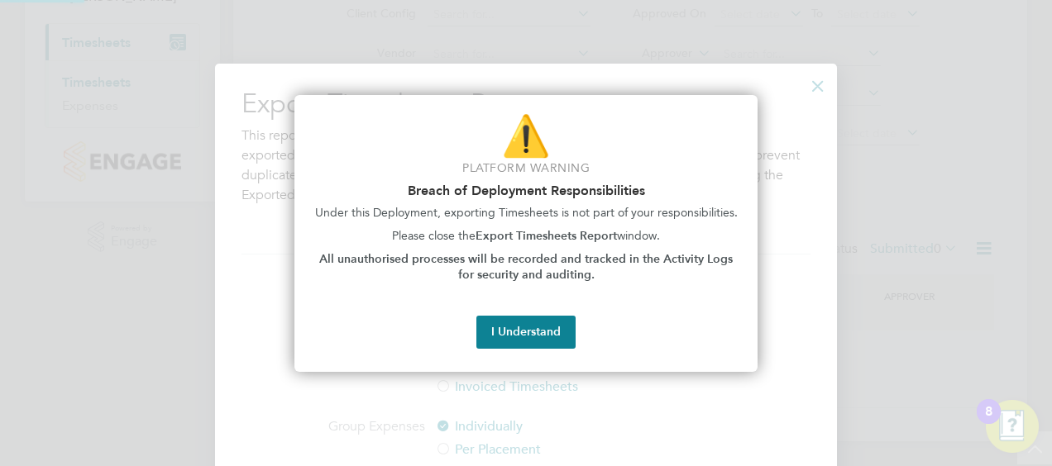
scroll to position [592, 622]
click at [842, 256] on div at bounding box center [526, 233] width 1052 height 466
click at [562, 322] on button "I Understand" at bounding box center [525, 332] width 99 height 33
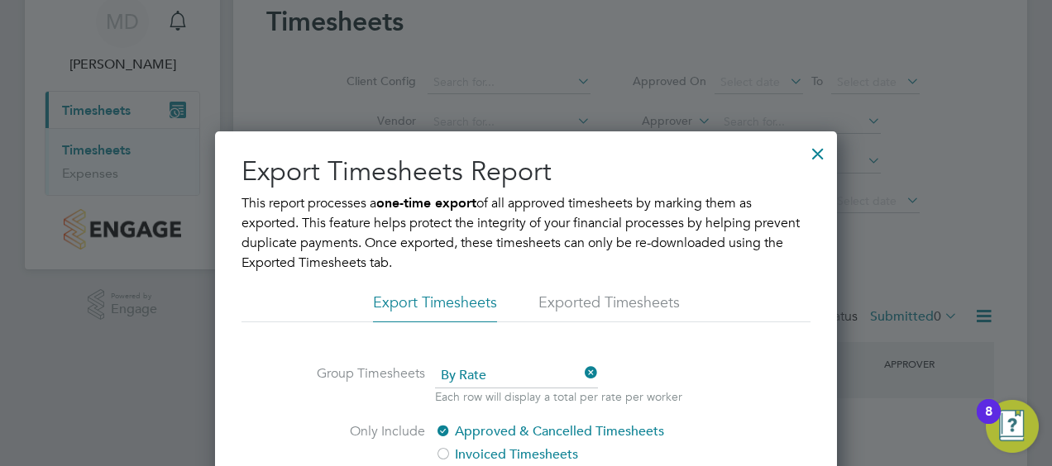
scroll to position [0, 0]
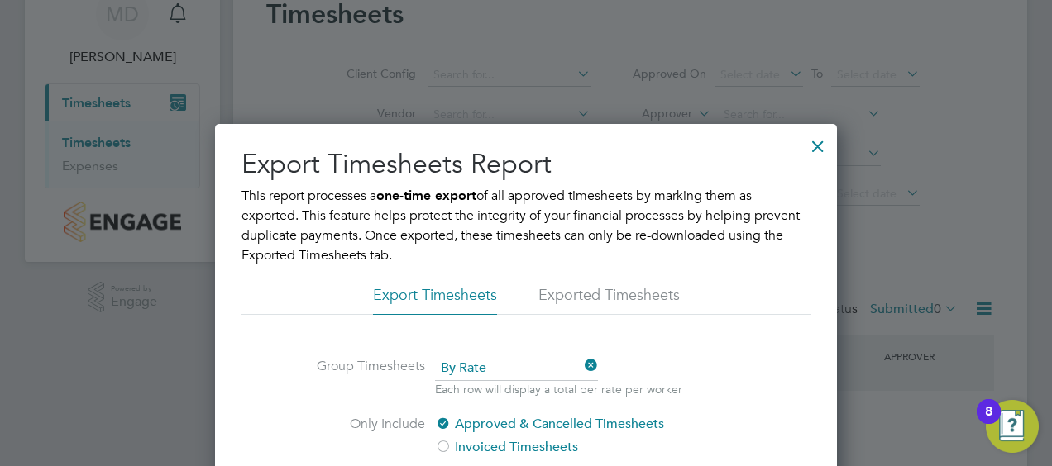
click at [815, 152] on div at bounding box center [818, 142] width 30 height 30
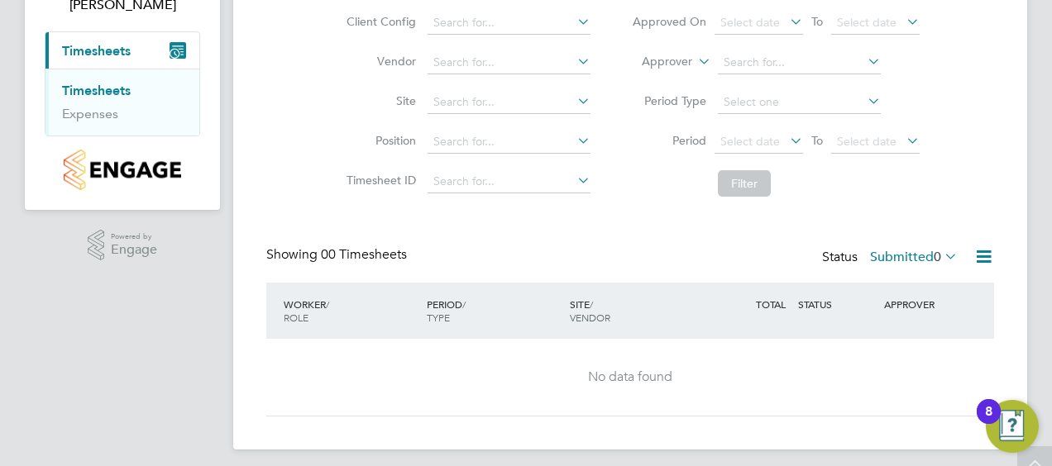
scroll to position [136, 0]
